Goal: Navigation & Orientation: Understand site structure

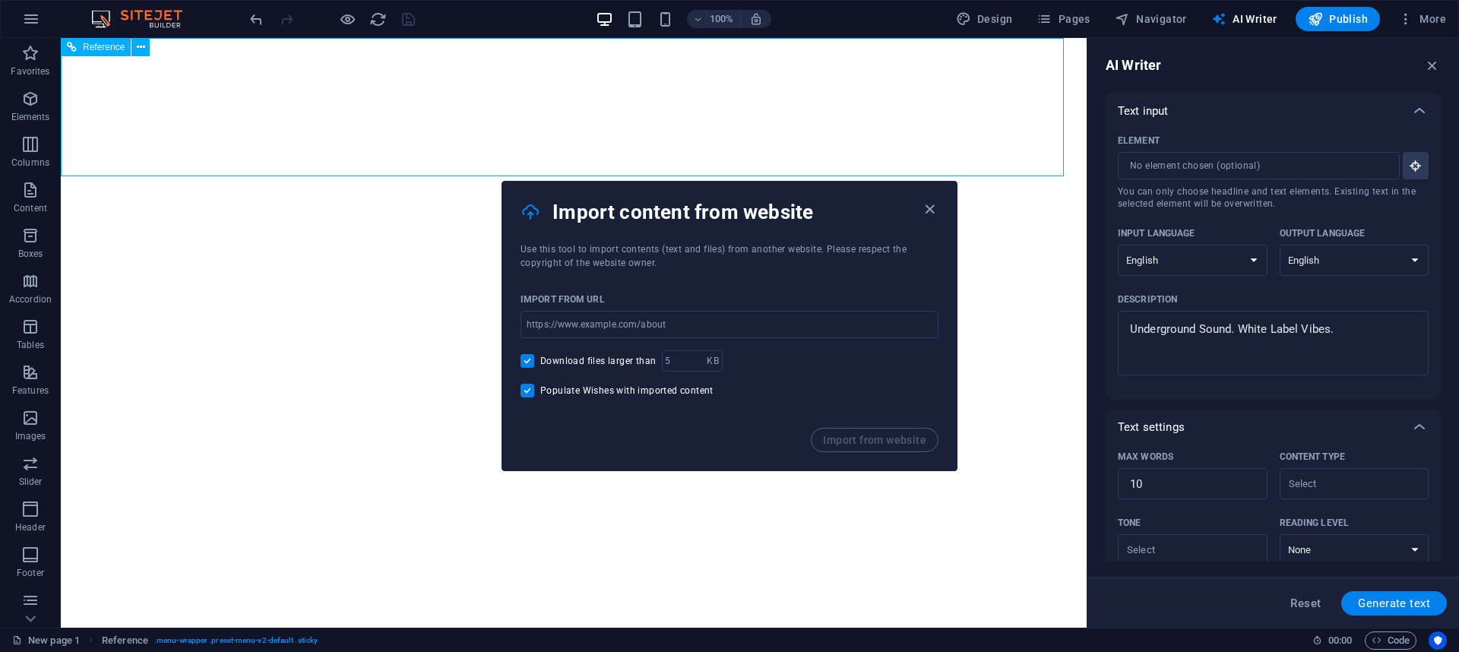
select select "English"
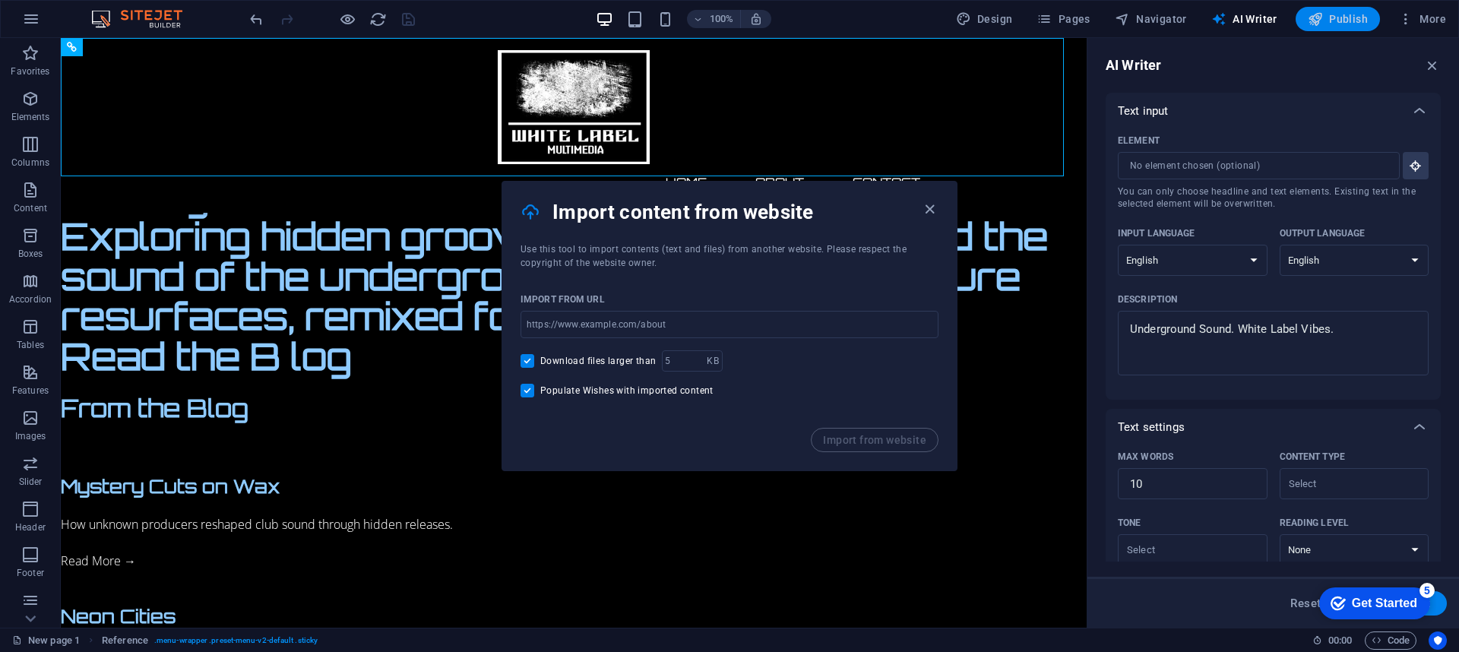
click at [1323, 20] on icon "button" at bounding box center [1315, 18] width 15 height 15
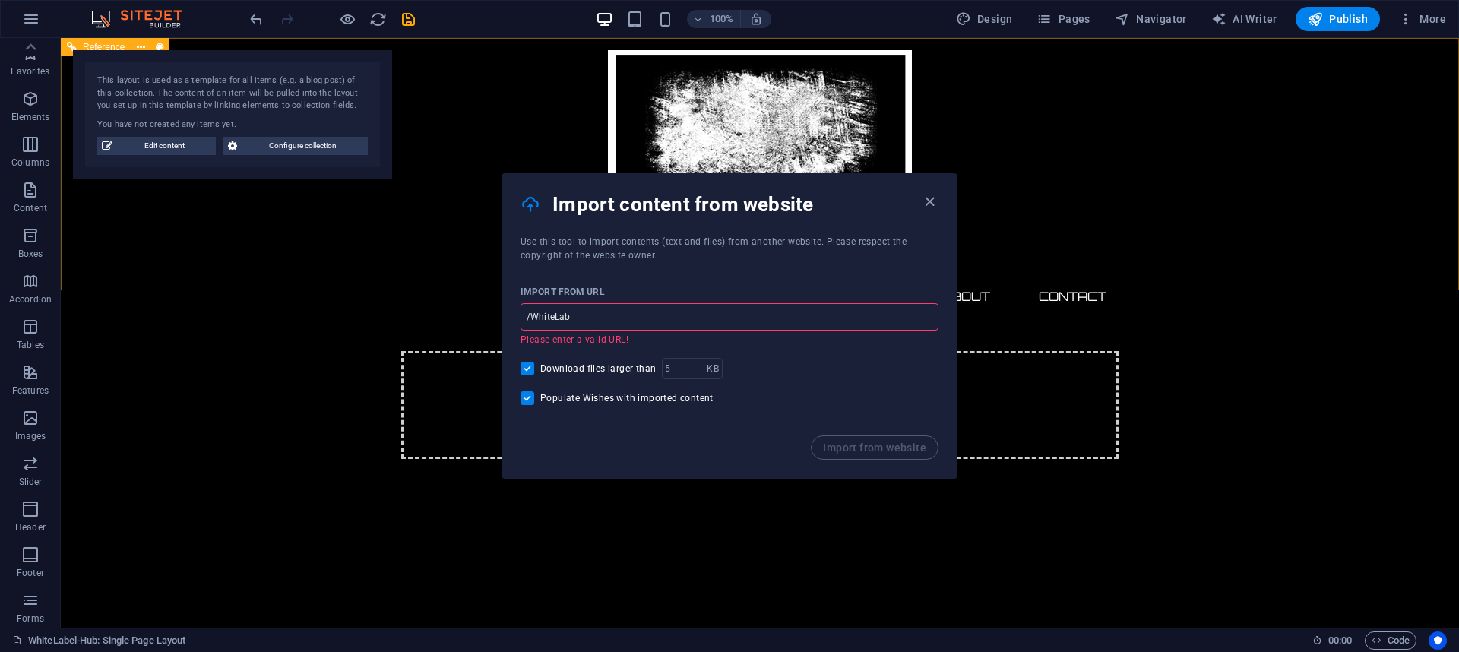
scroll to position [94, 0]
